Goal: Information Seeking & Learning: Learn about a topic

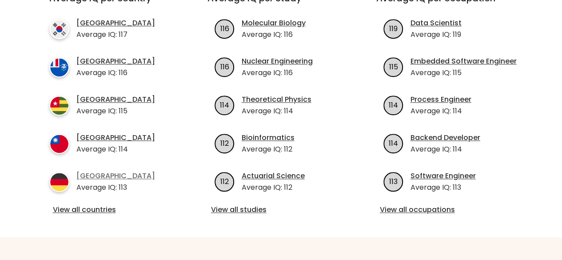
scroll to position [359, 0]
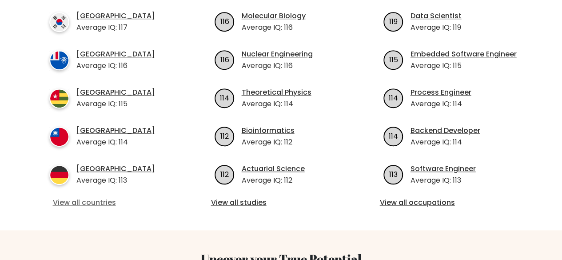
click at [78, 197] on link "View all countries" at bounding box center [112, 202] width 119 height 11
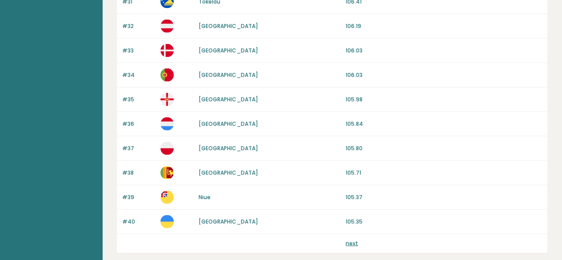
scroll to position [898, 0]
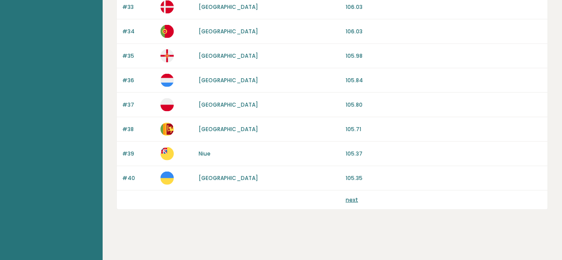
click at [353, 196] on link "next" at bounding box center [352, 200] width 12 height 8
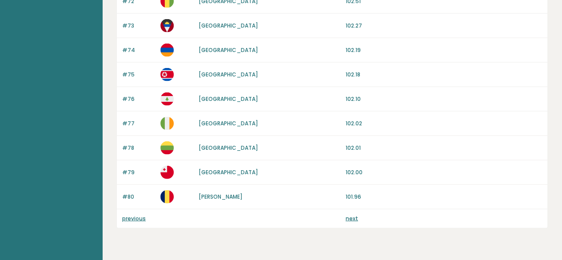
scroll to position [898, 0]
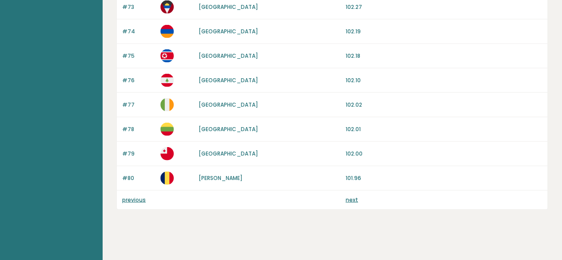
click at [349, 196] on link "next" at bounding box center [352, 200] width 12 height 8
